Goal: Check status: Check status

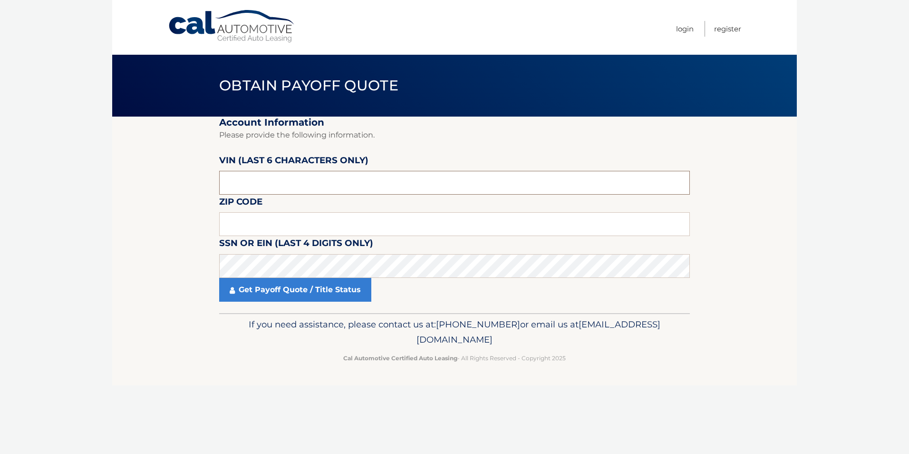
click at [252, 182] on input "text" at bounding box center [454, 183] width 471 height 24
click at [272, 177] on input "text" at bounding box center [454, 183] width 471 height 24
click at [269, 222] on input "text" at bounding box center [454, 224] width 471 height 24
type input "08831"
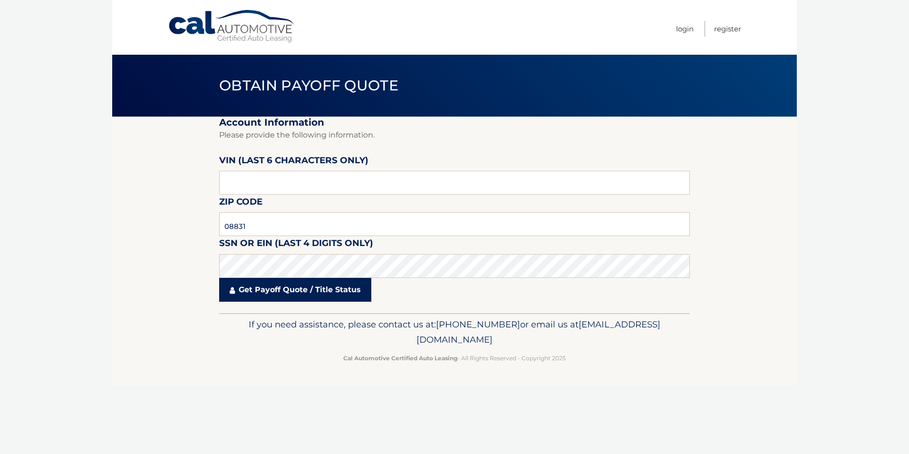
click at [259, 294] on link "Get Payoff Quote / Title Status" at bounding box center [295, 290] width 152 height 24
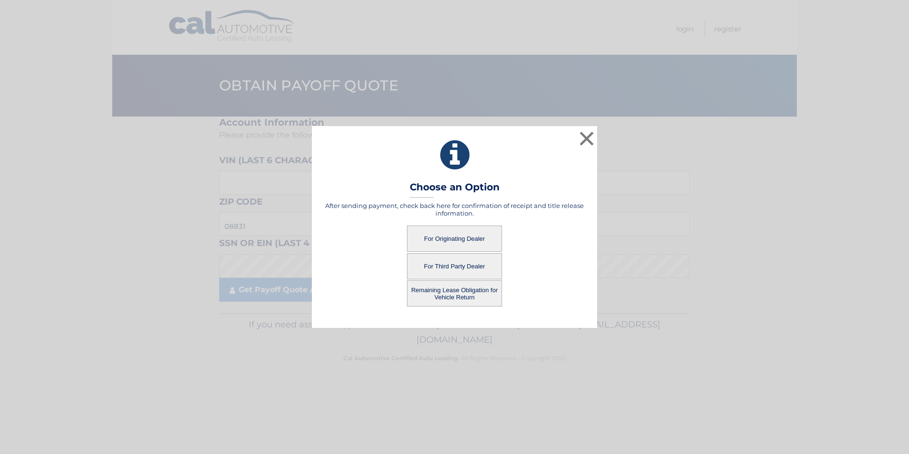
click at [459, 237] on button "For Originating Dealer" at bounding box center [454, 238] width 95 height 26
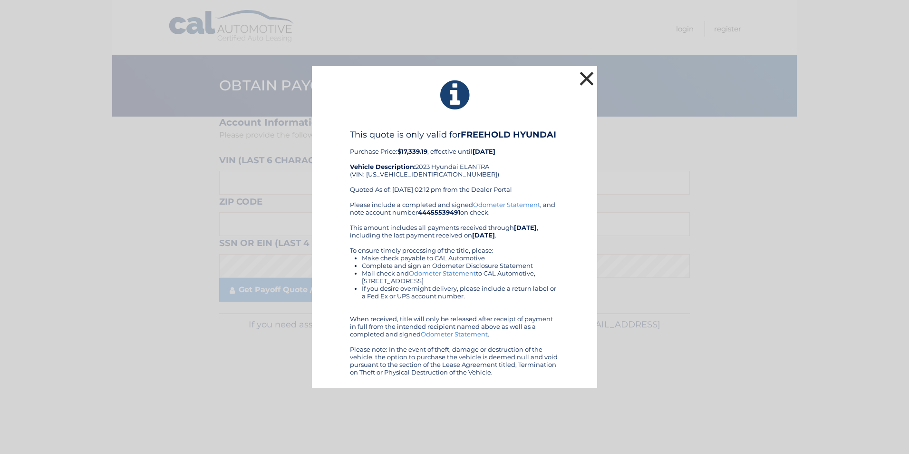
click at [592, 78] on button "×" at bounding box center [586, 78] width 19 height 19
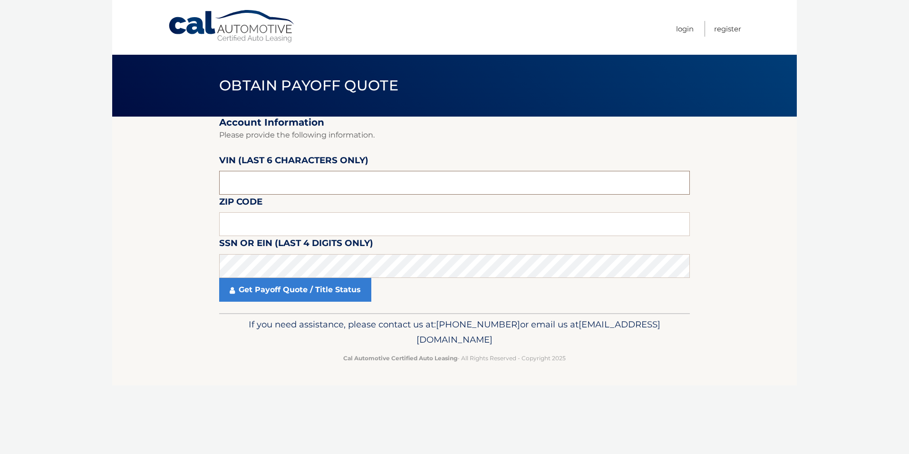
click at [269, 188] on input "text" at bounding box center [454, 183] width 471 height 24
click at [267, 212] on fieldset "Account Information Please provide the following information. VIN (last 6 chara…" at bounding box center [454, 215] width 471 height 196
click at [266, 220] on input "text" at bounding box center [454, 224] width 471 height 24
type input "08831"
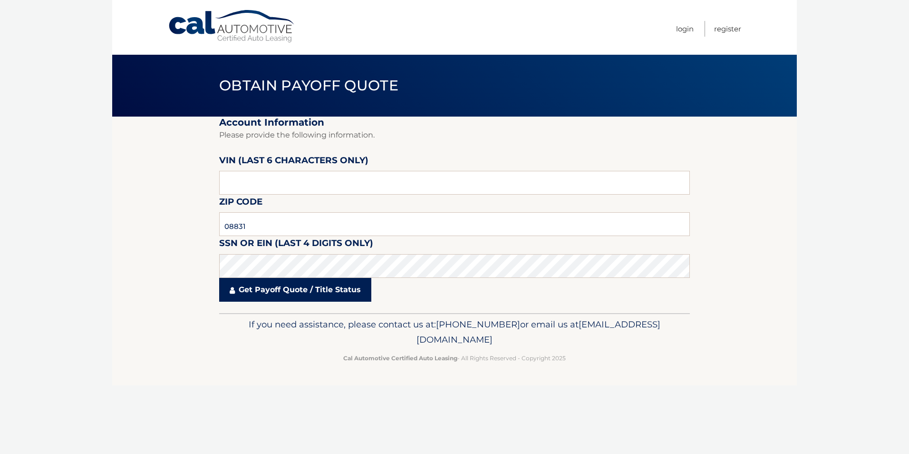
click at [274, 287] on link "Get Payoff Quote / Title Status" at bounding box center [295, 290] width 152 height 24
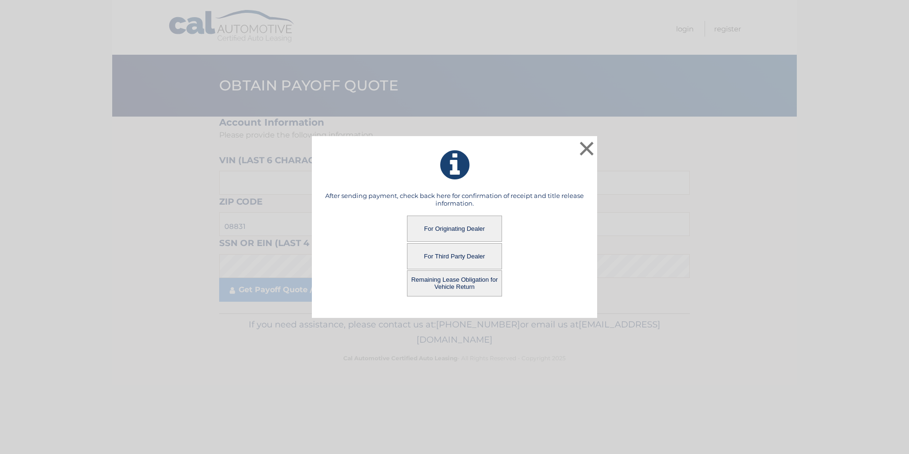
click at [450, 283] on button "Remaining Lease Obligation for Vehicle Return" at bounding box center [454, 283] width 95 height 26
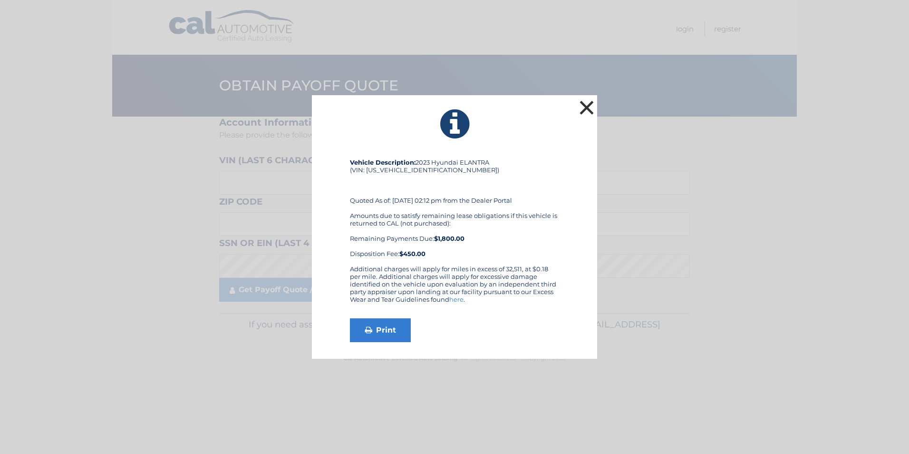
click at [578, 109] on button "×" at bounding box center [586, 107] width 19 height 19
